Goal: Information Seeking & Learning: Learn about a topic

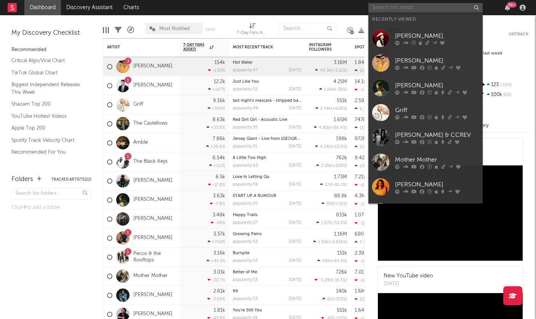
click at [405, 6] on input "text" at bounding box center [425, 8] width 114 height 10
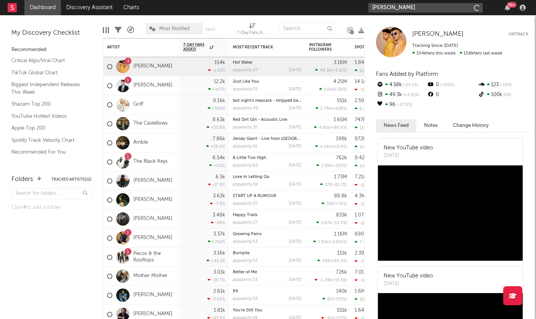
type input "[PERSON_NAME]"
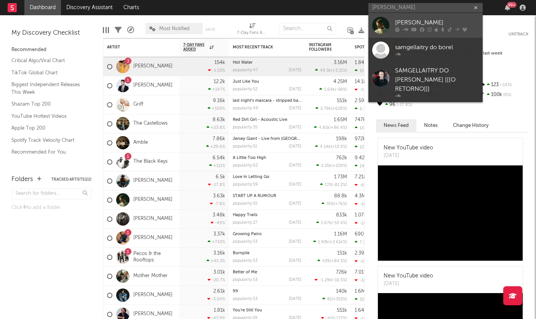
click at [405, 14] on link "[PERSON_NAME]" at bounding box center [425, 25] width 114 height 25
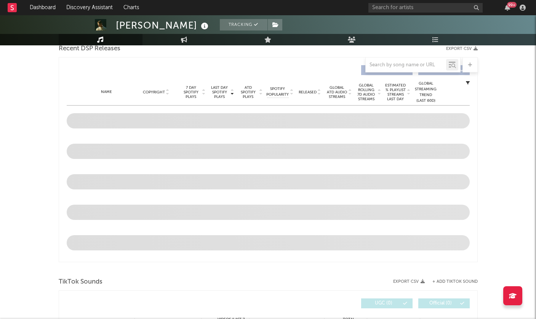
select select "6m"
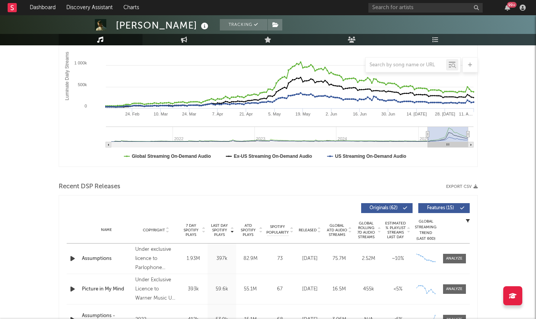
scroll to position [68, 0]
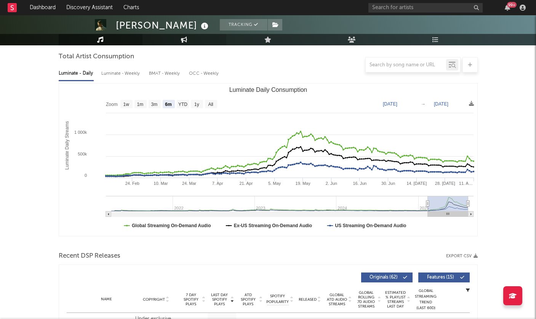
click at [182, 39] on icon at bounding box center [184, 40] width 6 height 6
select select "1w"
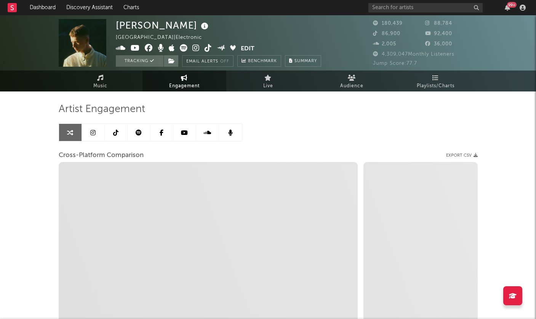
select select "1m"
